Goal: Transaction & Acquisition: Purchase product/service

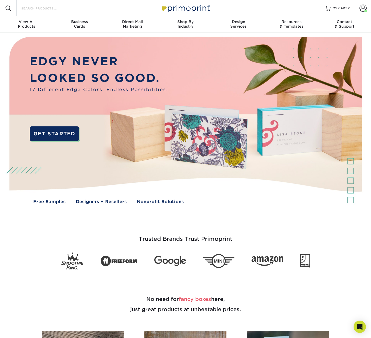
click at [45, 11] on input "Search Products" at bounding box center [46, 8] width 50 height 6
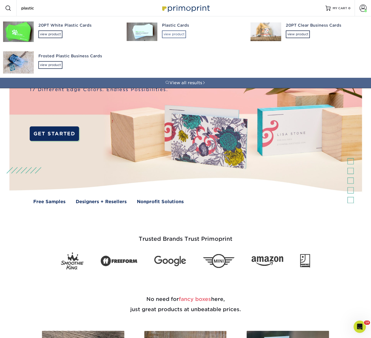
type input "plastic"
click at [172, 31] on div "view product" at bounding box center [174, 34] width 24 height 8
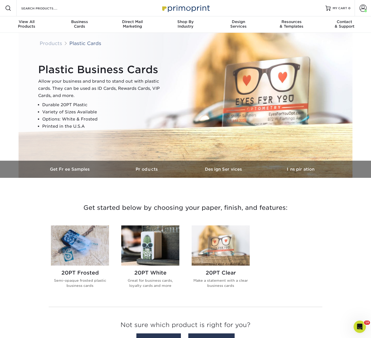
click at [144, 244] on img at bounding box center [150, 245] width 58 height 40
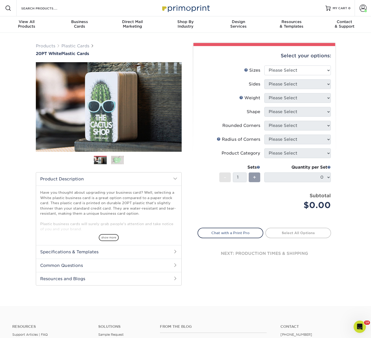
click at [18, 86] on div "Products Plastic Cards 20PT White Plastic Cards Previous Next and" at bounding box center [185, 169] width 371 height 273
drag, startPoint x: 24, startPoint y: 54, endPoint x: 92, endPoint y: 53, distance: 67.7
click at [92, 53] on div "Products Plastic Cards 20PT White Plastic Cards Previous Next and" at bounding box center [185, 169] width 371 height 273
copy h1 "20PT White Plastic Cards"
